Goal: Task Accomplishment & Management: Manage account settings

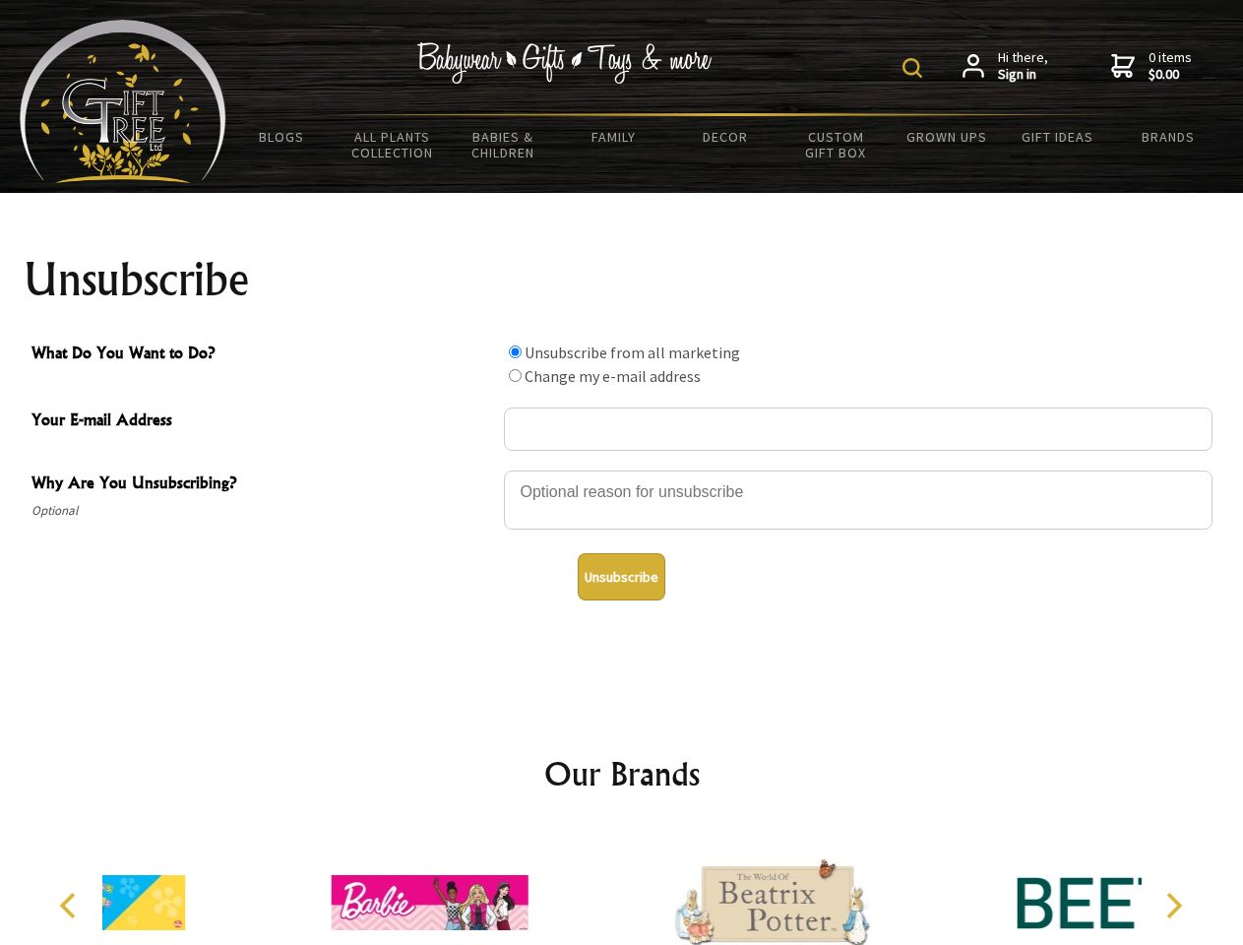
click at [916, 68] on img at bounding box center [913, 68] width 20 height 20
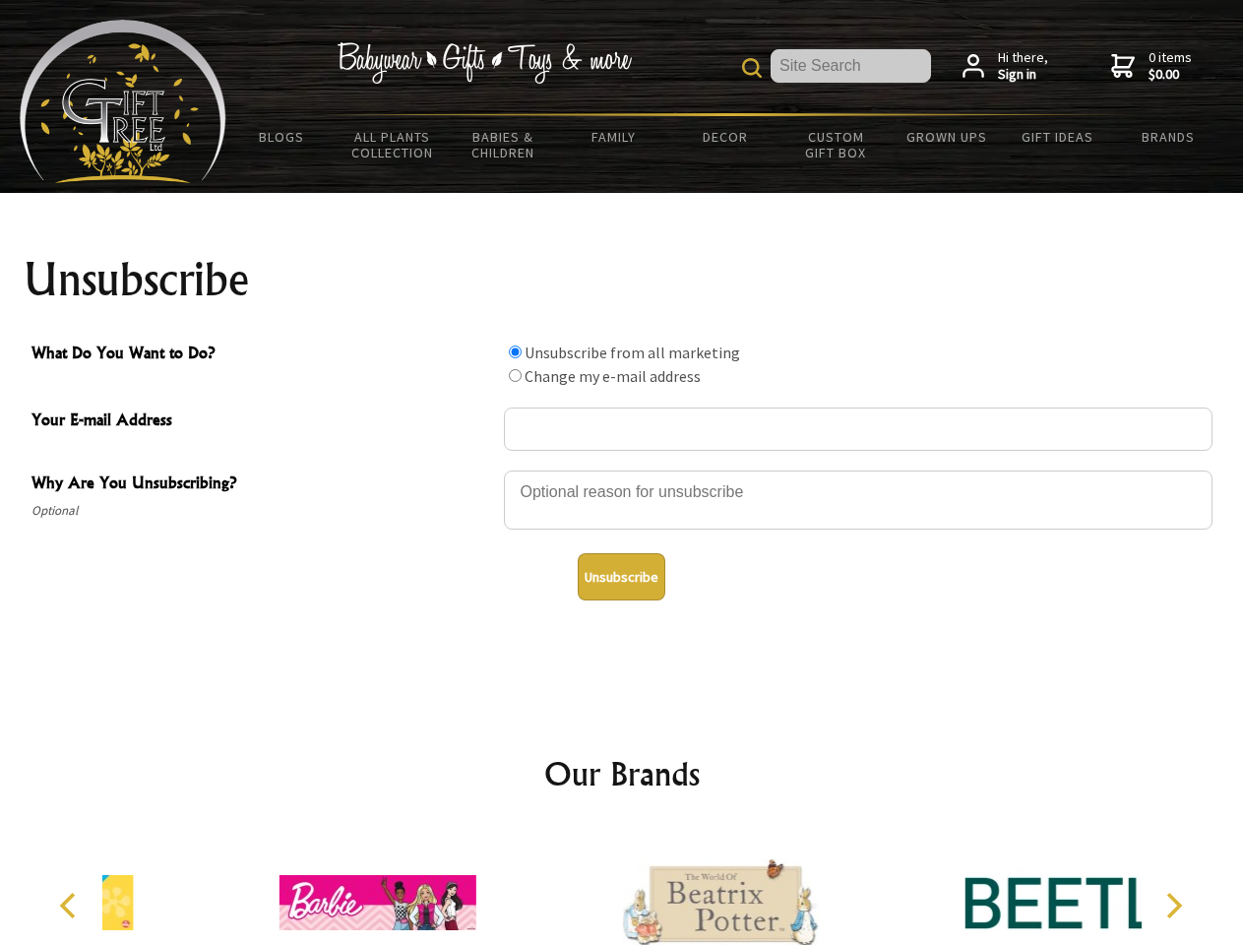
click at [622, 470] on div at bounding box center [858, 503] width 709 height 69
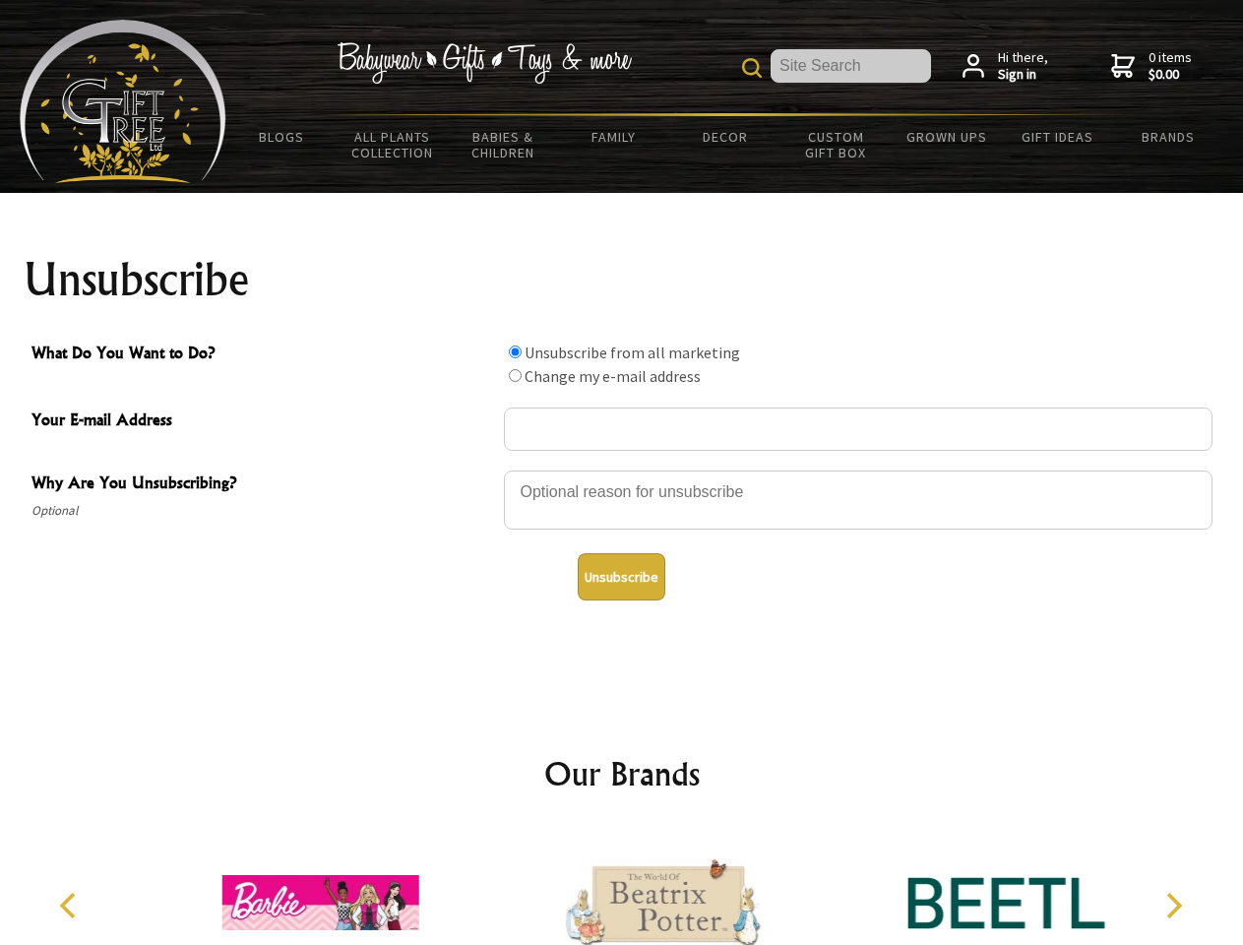
click at [515, 351] on input "What Do You Want to Do?" at bounding box center [515, 352] width 13 height 13
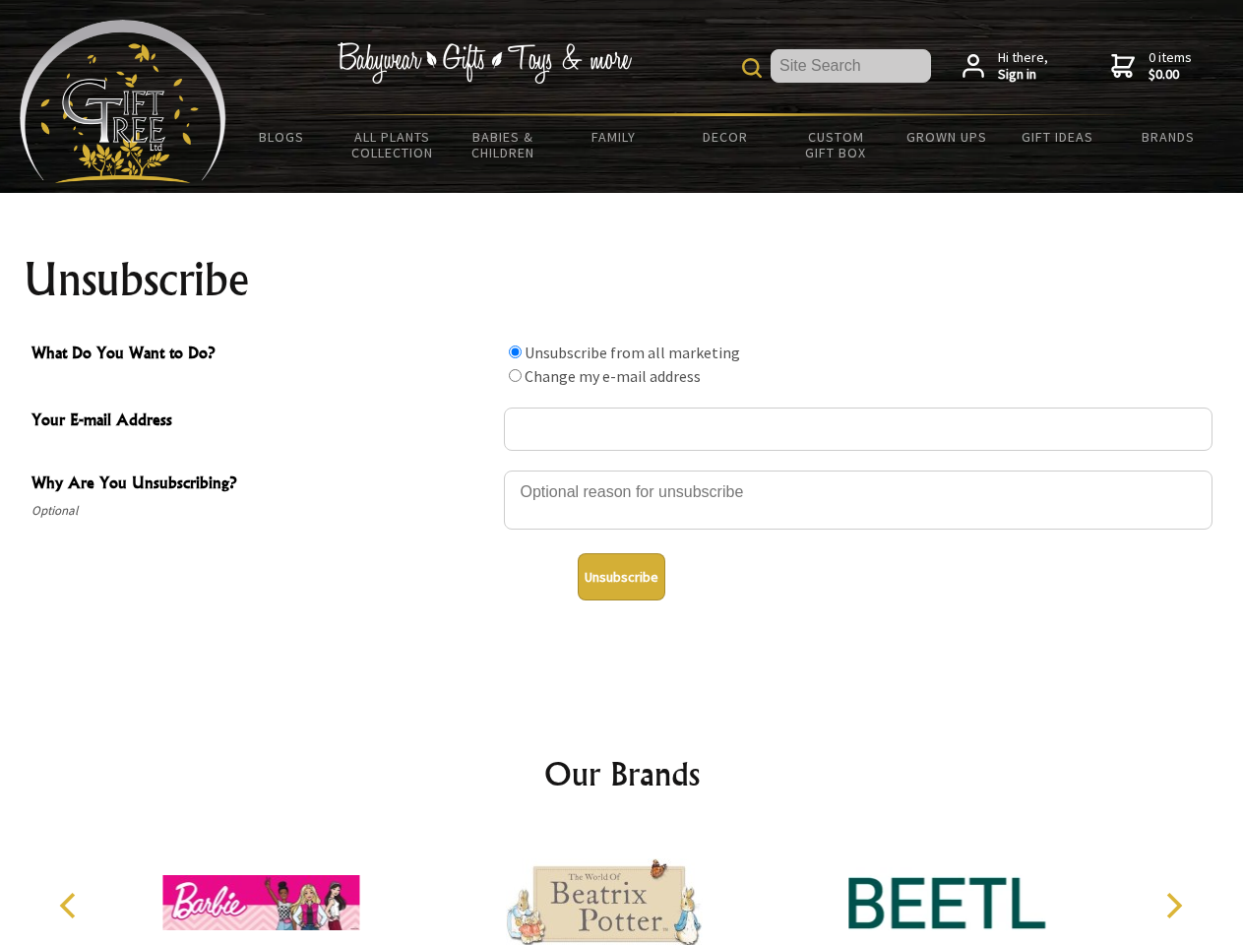
click at [515, 375] on input "What Do You Want to Do?" at bounding box center [515, 375] width 13 height 13
radio input "true"
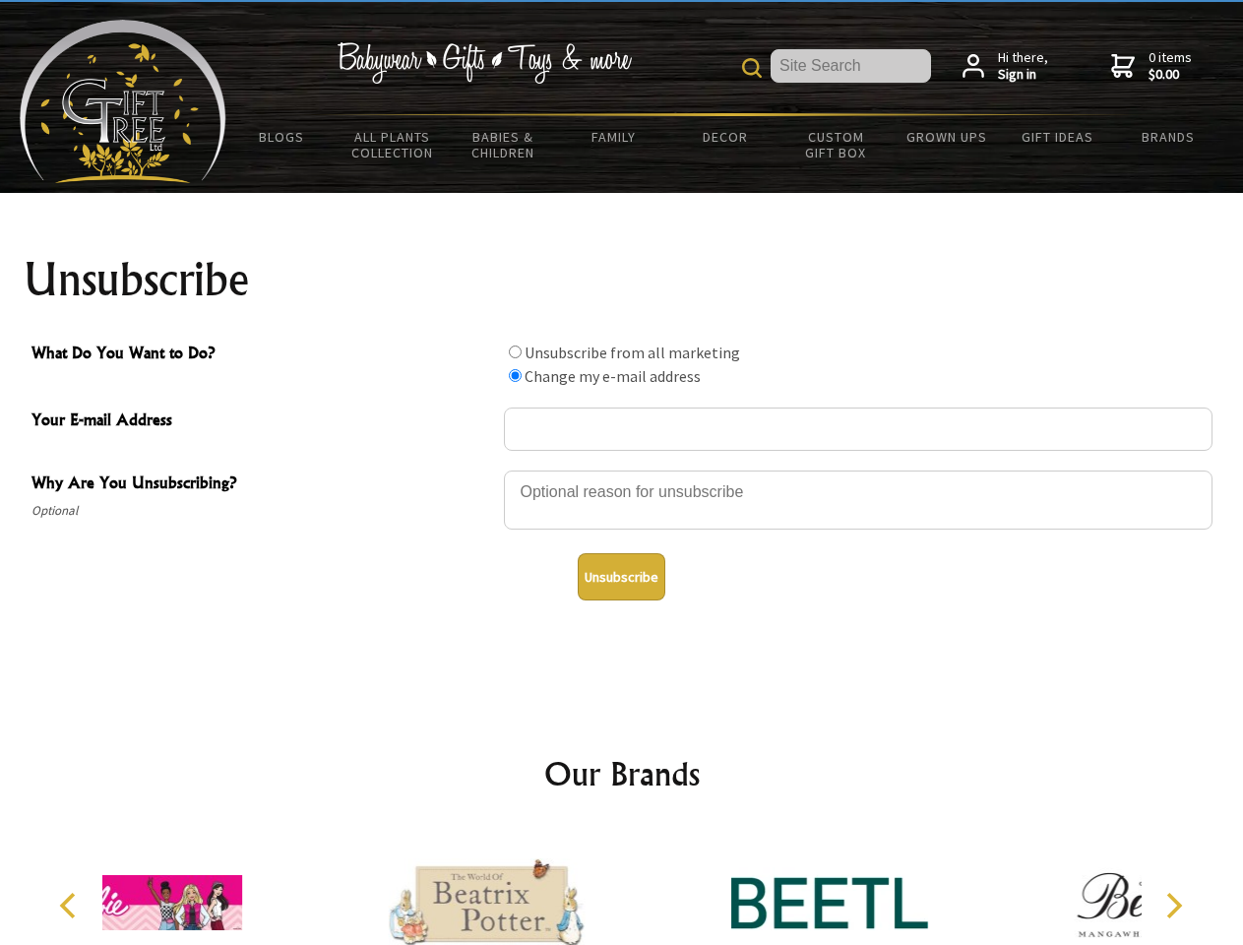
click at [621, 577] on button "Unsubscribe" at bounding box center [622, 576] width 88 height 47
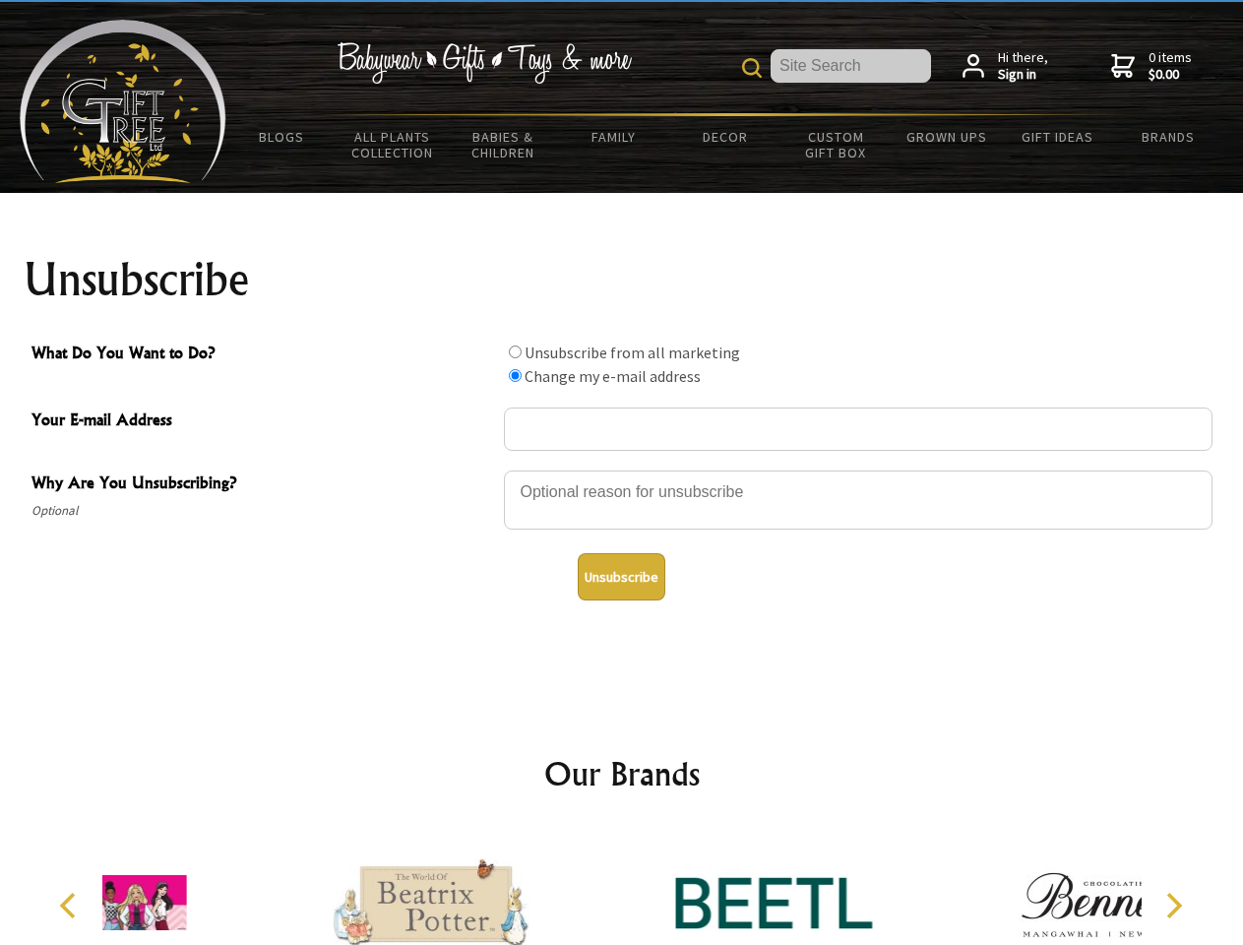
click at [622, 887] on div at bounding box center [773, 906] width 343 height 154
click at [71, 906] on icon "Previous" at bounding box center [70, 906] width 26 height 26
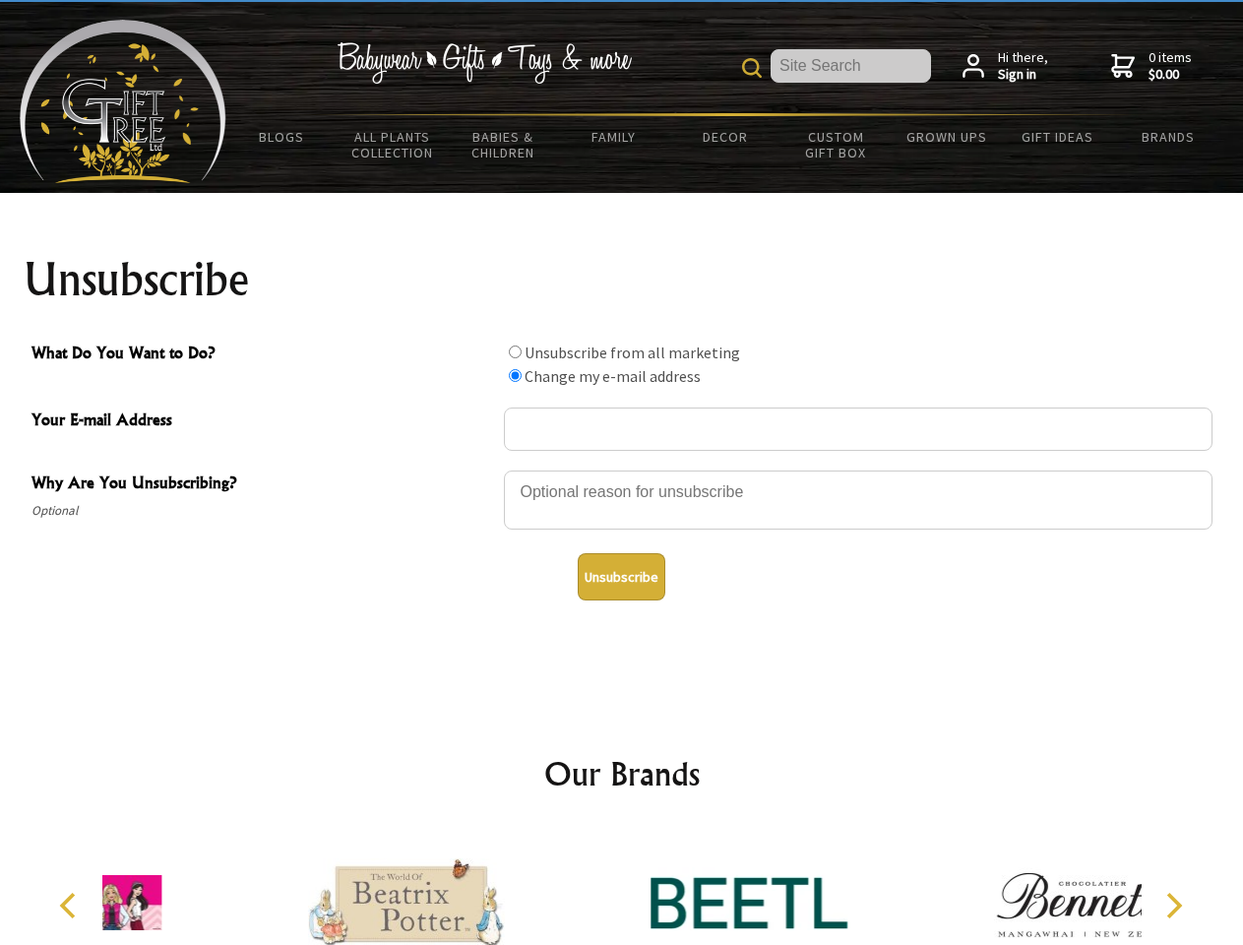
click at [1173, 906] on icon "Next" at bounding box center [1173, 906] width 26 height 26
